Goal: Information Seeking & Learning: Learn about a topic

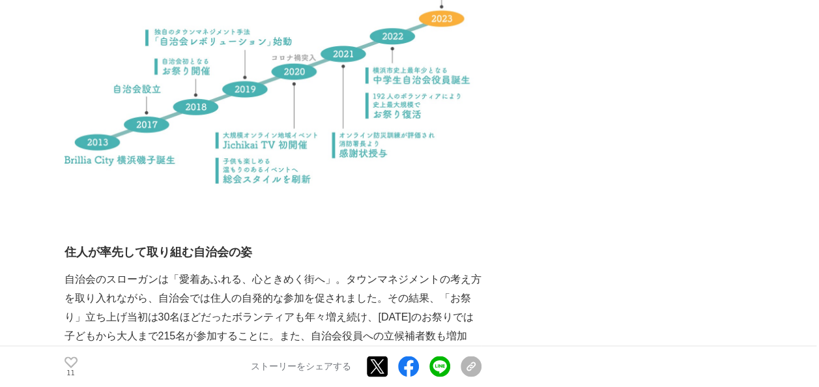
scroll to position [977, 0]
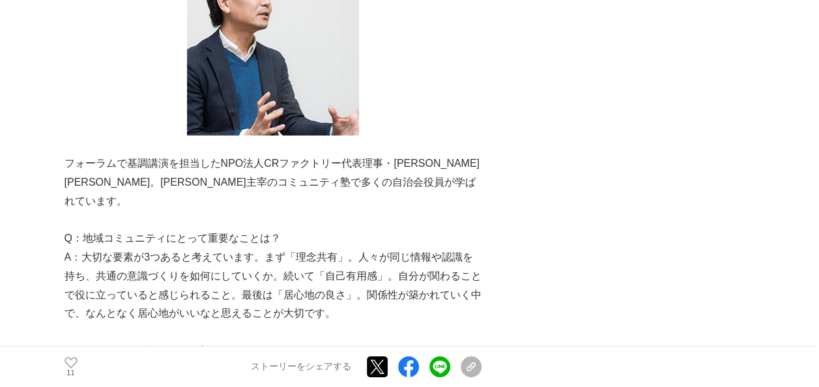
scroll to position [4689, 0]
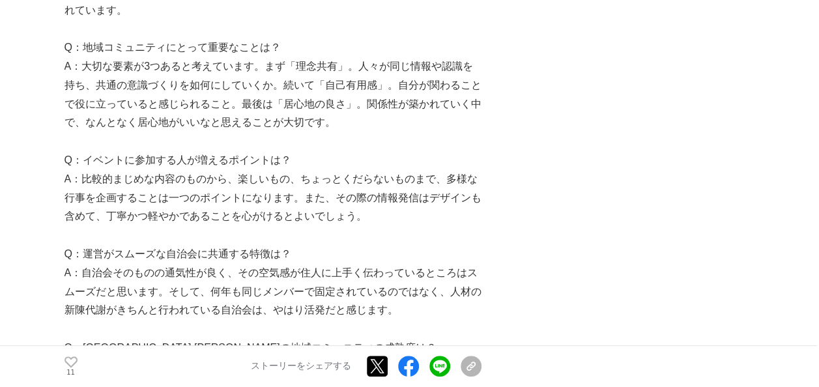
scroll to position [4950, 0]
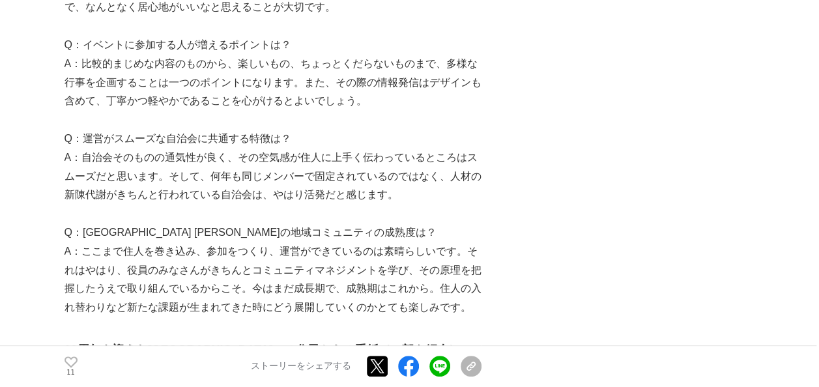
scroll to position [5015, 0]
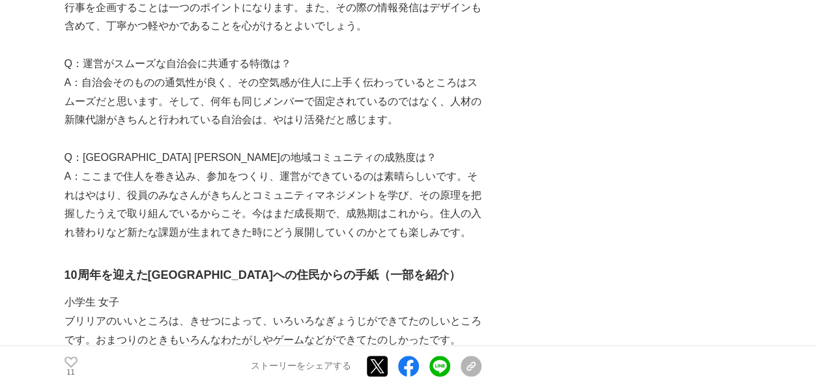
scroll to position [5145, 0]
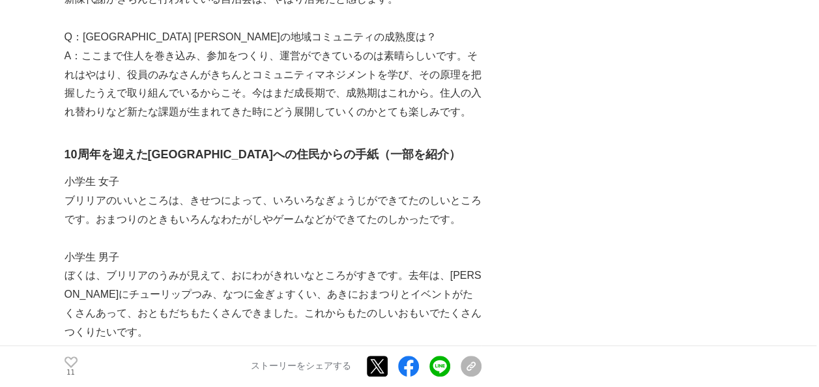
scroll to position [5210, 0]
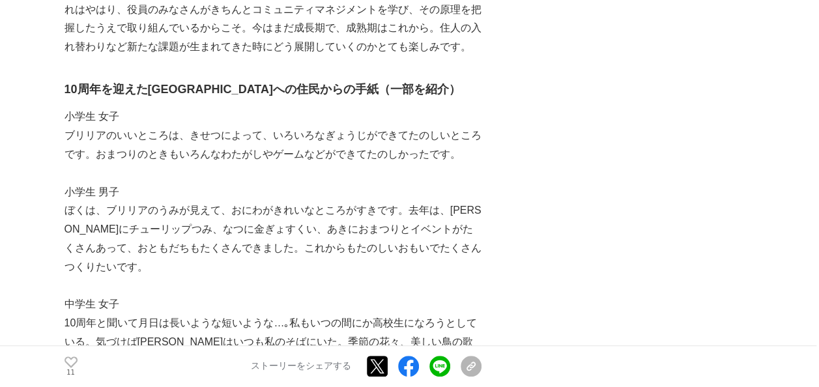
scroll to position [5275, 0]
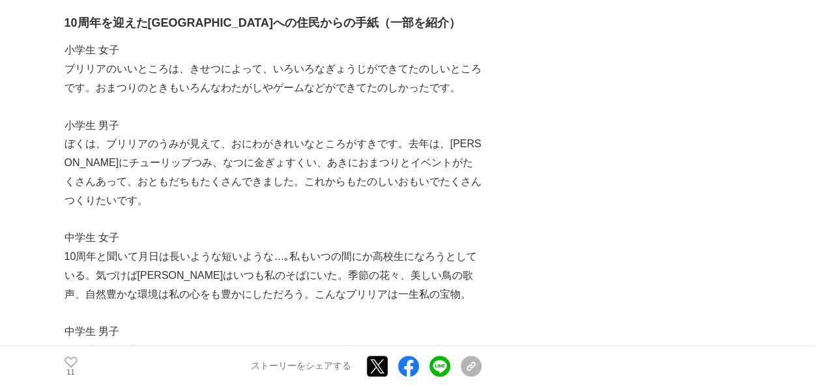
scroll to position [5340, 0]
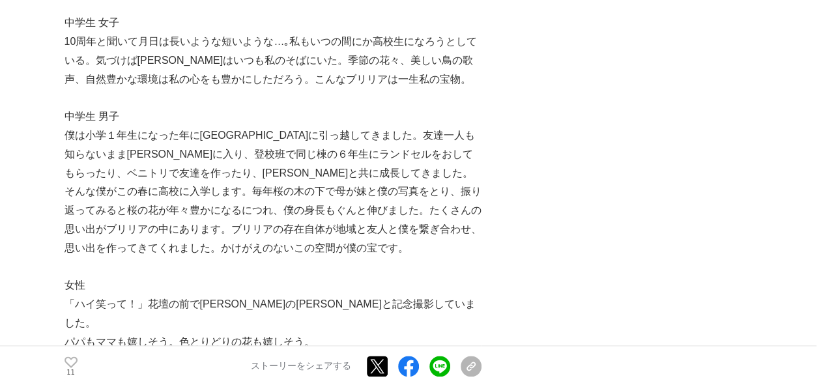
scroll to position [5666, 0]
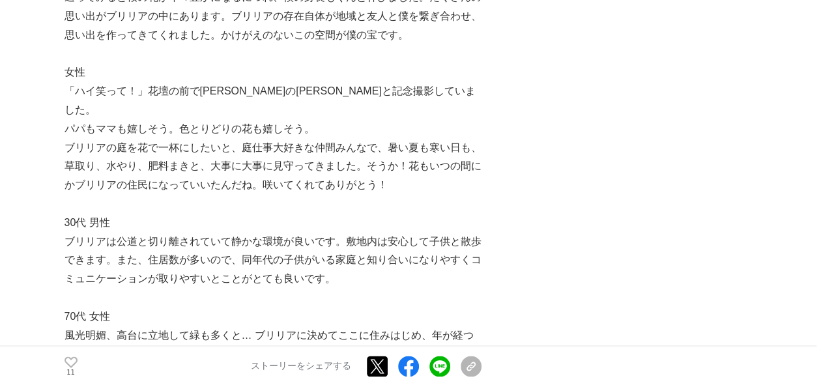
scroll to position [5796, 0]
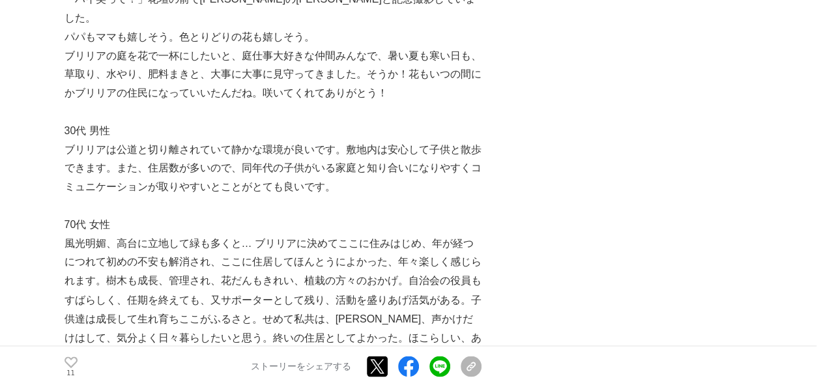
scroll to position [5861, 0]
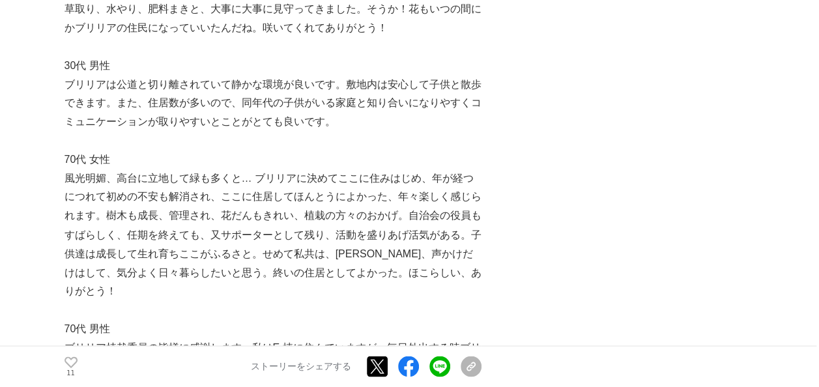
scroll to position [5926, 0]
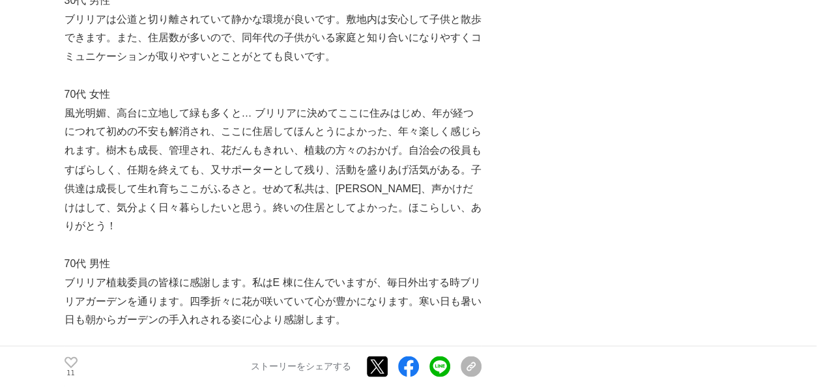
scroll to position [5992, 0]
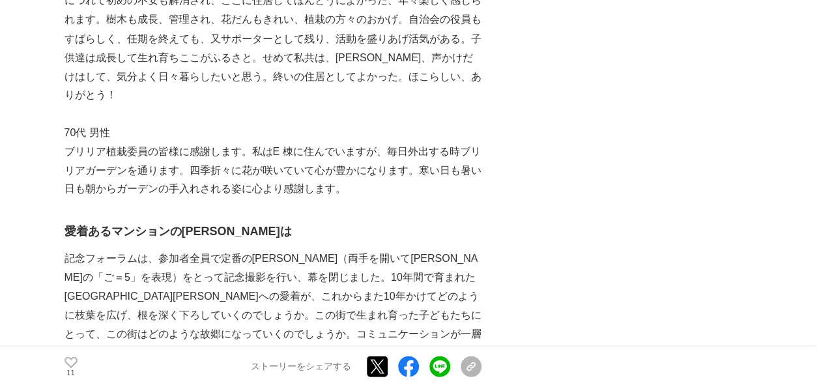
scroll to position [6122, 0]
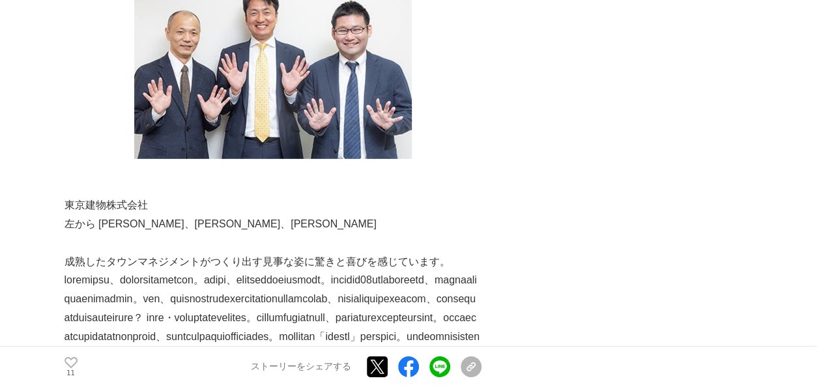
scroll to position [6838, 0]
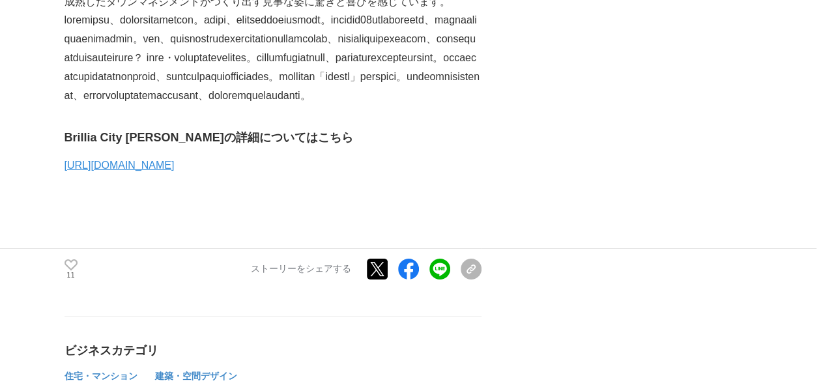
scroll to position [7099, 0]
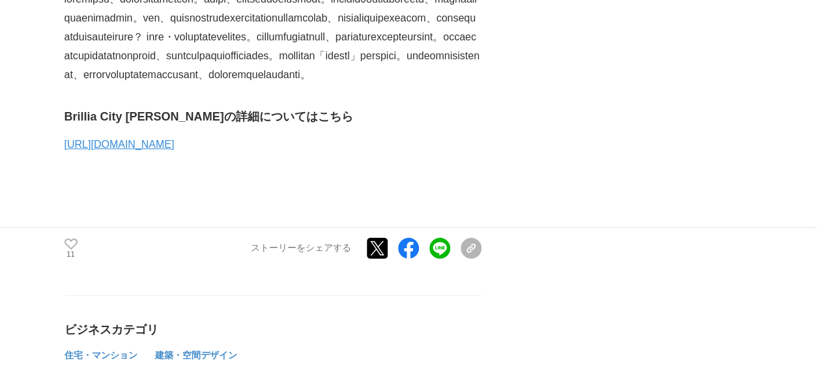
click at [145, 139] on link "[URL][DOMAIN_NAME]" at bounding box center [119, 144] width 110 height 11
